Goal: Information Seeking & Learning: Find specific fact

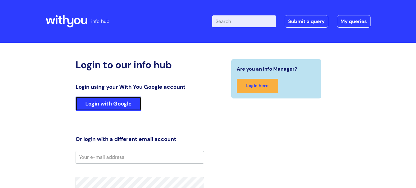
click at [132, 108] on link "Login with Google" at bounding box center [109, 104] width 66 height 14
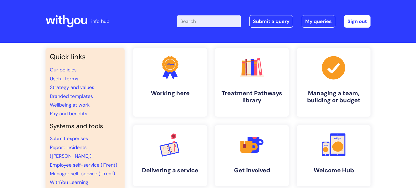
click at [212, 24] on input "Enter your search term here..." at bounding box center [209, 21] width 64 height 12
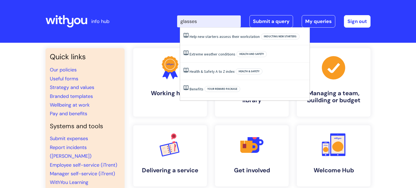
type input "glasses"
click button "Search" at bounding box center [0, 0] width 0 height 0
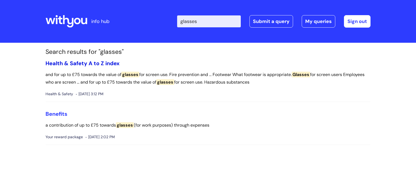
click at [81, 61] on link "Health & Safety A to Z index" at bounding box center [82, 63] width 74 height 7
click at [101, 63] on link "Health & Safety A to Z index" at bounding box center [82, 63] width 74 height 7
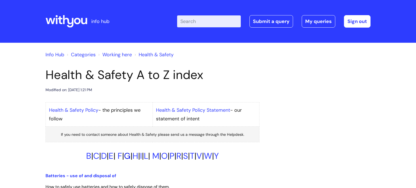
click at [124, 157] on link "G" at bounding box center [127, 155] width 6 height 11
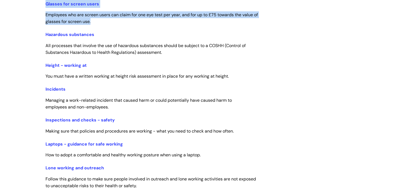
drag, startPoint x: 99, startPoint y: 24, endPoint x: 42, endPoint y: 10, distance: 58.1
click at [42, 10] on div "Health & Safety A to Z index Modified on: [DATE] 1:21 PM Health & Safety Policy…" at bounding box center [152, 33] width 222 height 1261
copy div "Glasses for screen users Employees who are screen users can claim for one eye t…"
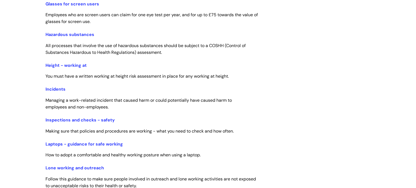
click at [338, 106] on div "Health & Safety A to Z index Modified on: [DATE] 1:21 PM Health & Safety Policy…" at bounding box center [207, 33] width 333 height 1261
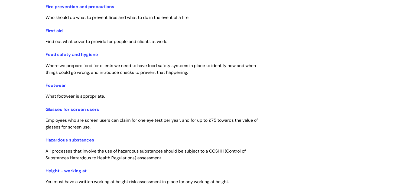
scroll to position [559, 0]
